Goal: Task Accomplishment & Management: Manage account settings

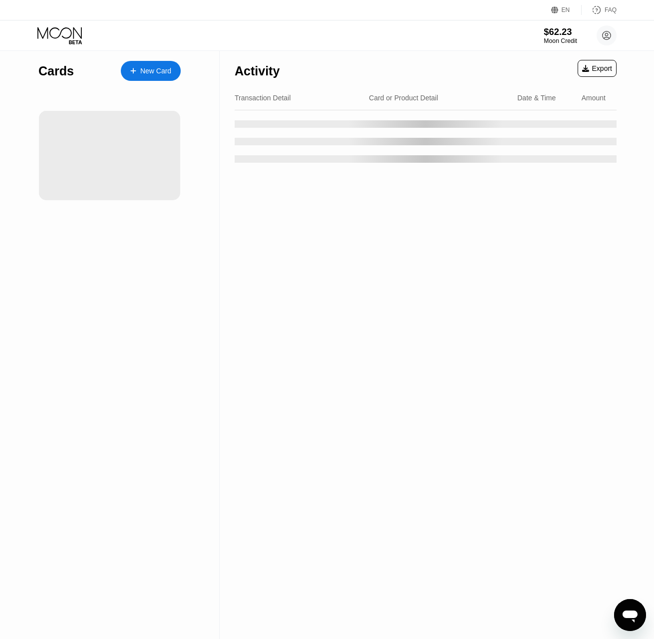
click at [554, 32] on div "$62.23" at bounding box center [559, 31] width 33 height 10
